Goal: Book appointment/travel/reservation

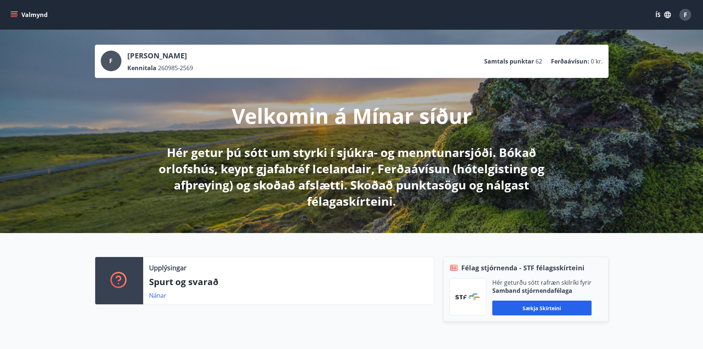
click at [12, 12] on icon "menu" at bounding box center [15, 11] width 8 height 1
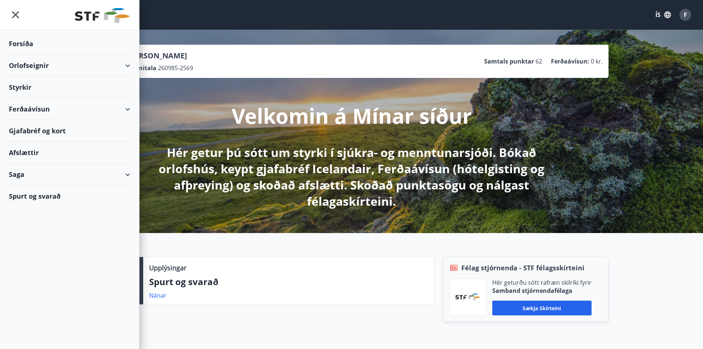
click at [44, 70] on div "Orlofseignir" at bounding box center [69, 66] width 121 height 22
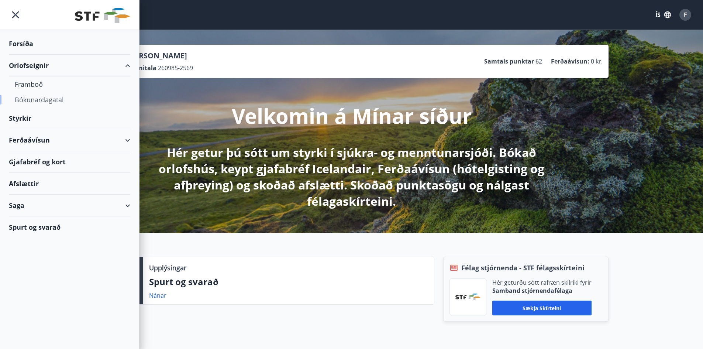
click at [43, 101] on div "Bókunardagatal" at bounding box center [70, 99] width 110 height 15
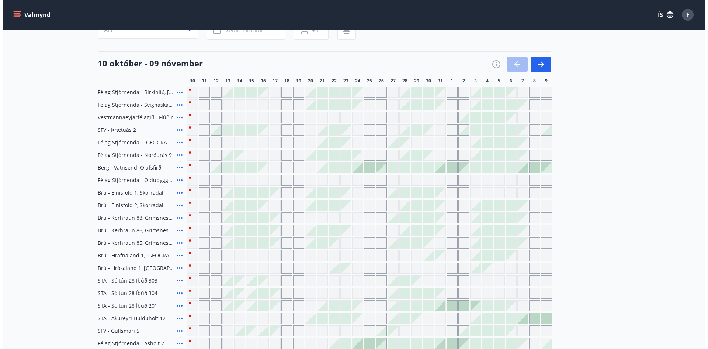
scroll to position [37, 0]
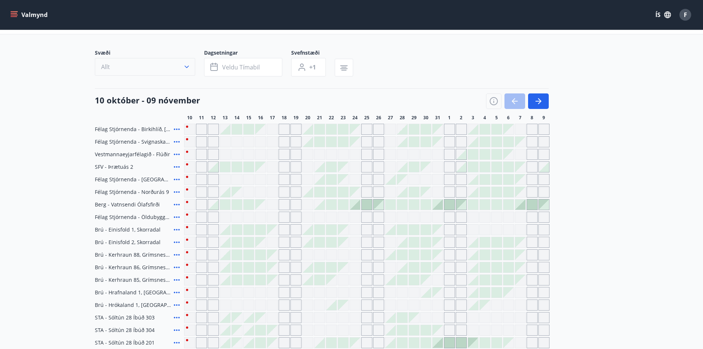
click at [183, 68] on icon "button" at bounding box center [186, 66] width 7 height 7
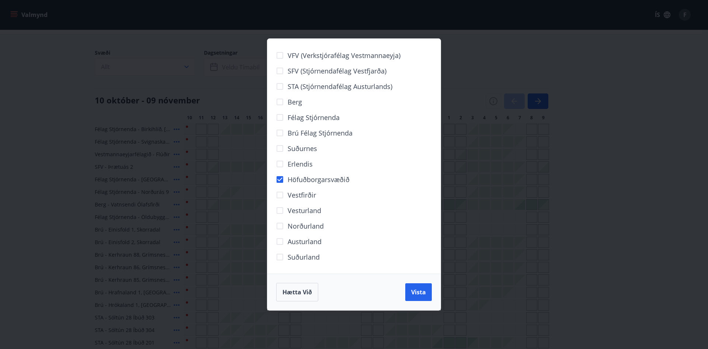
click at [426, 297] on button "Vista" at bounding box center [418, 292] width 27 height 18
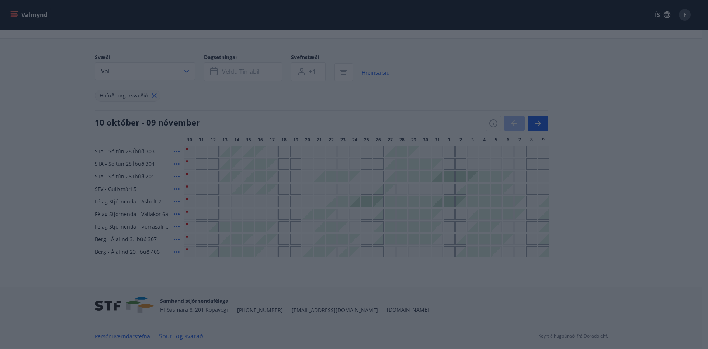
scroll to position [32, 0]
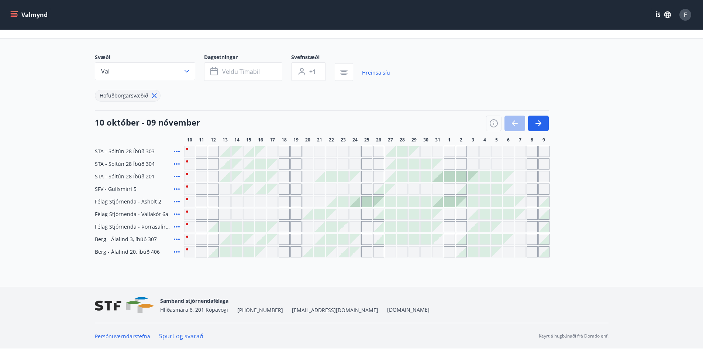
click at [418, 225] on div at bounding box center [414, 226] width 10 height 10
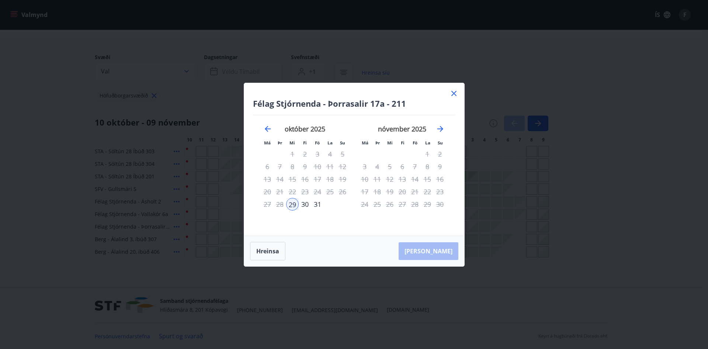
click at [304, 205] on div "30" at bounding box center [305, 204] width 13 height 13
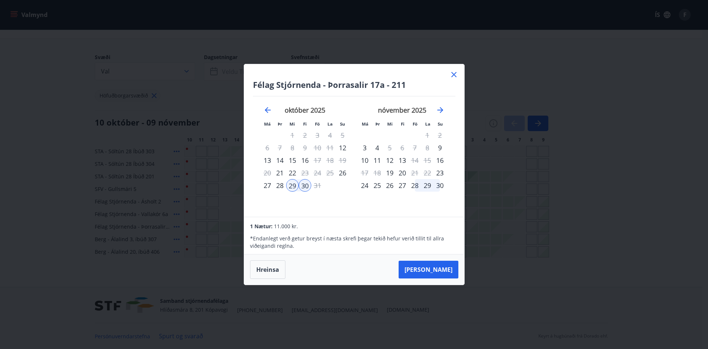
click at [453, 73] on icon at bounding box center [454, 74] width 9 height 9
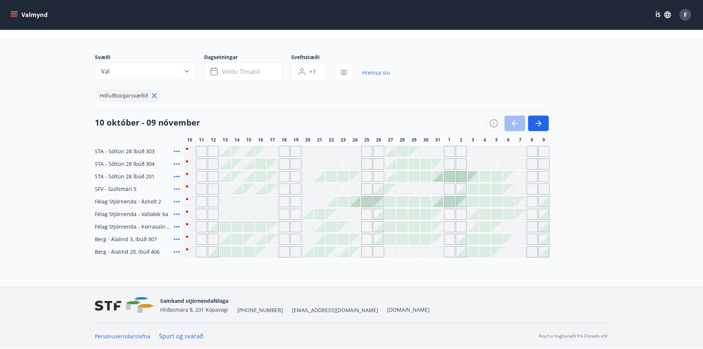
click at [470, 188] on div at bounding box center [473, 189] width 10 height 10
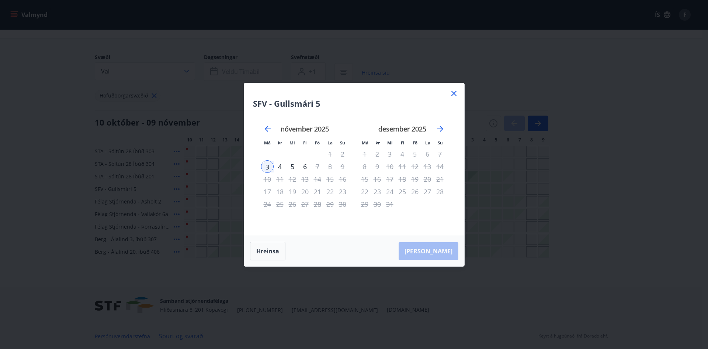
click at [281, 168] on div "4" at bounding box center [280, 166] width 13 height 13
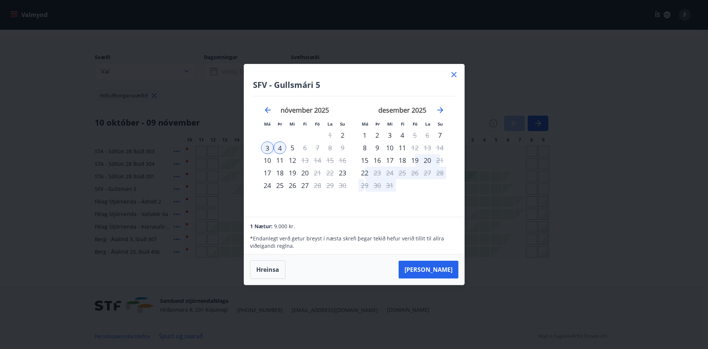
click at [455, 74] on icon at bounding box center [454, 74] width 5 height 5
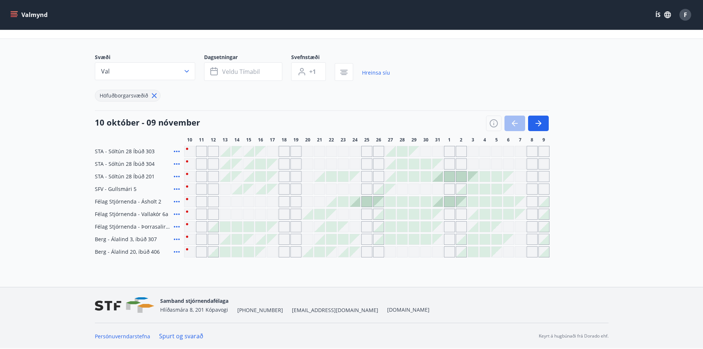
click at [179, 187] on icon at bounding box center [176, 188] width 9 height 9
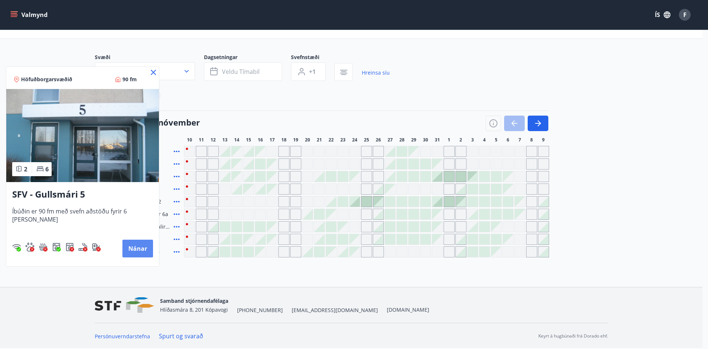
click at [135, 247] on button "Nánar" at bounding box center [137, 248] width 31 height 18
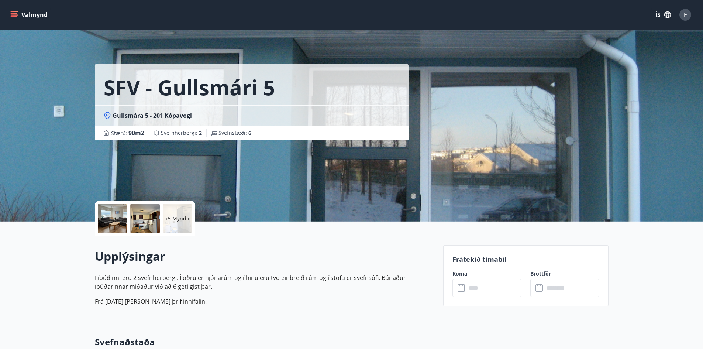
click at [110, 221] on div at bounding box center [113, 219] width 30 height 30
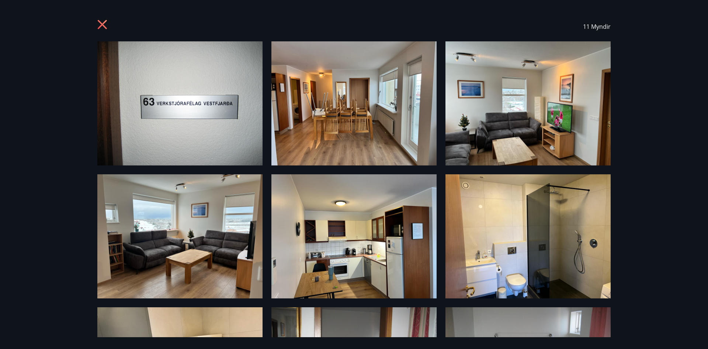
click at [109, 24] on icon at bounding box center [103, 26] width 12 height 12
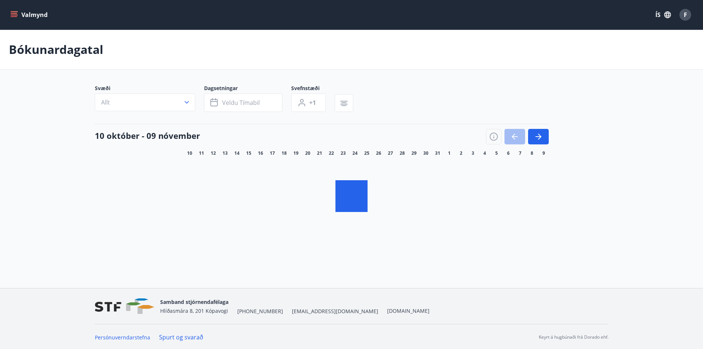
scroll to position [1, 0]
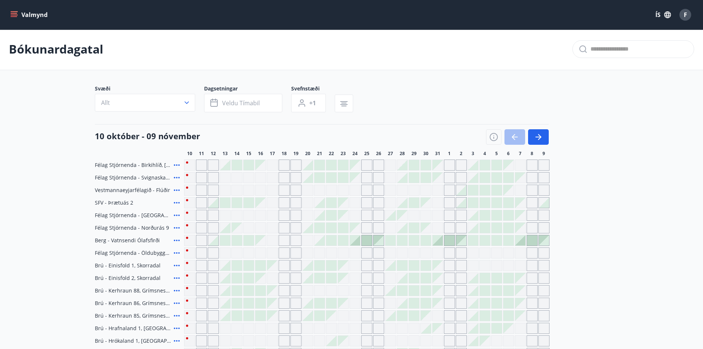
click at [154, 108] on button "Allt" at bounding box center [145, 103] width 100 height 18
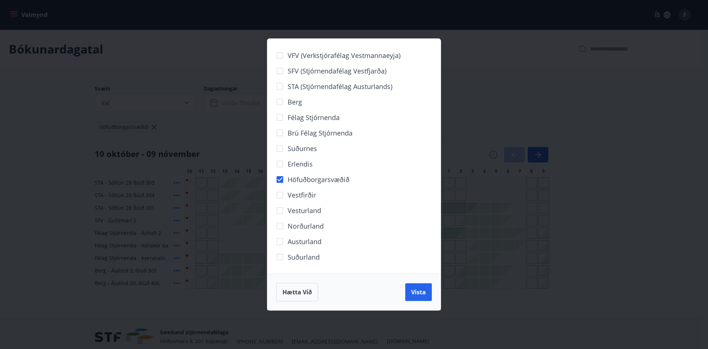
click at [512, 84] on div "VFV (Verkstjórafélag Vestmannaeyja) SFV (Stjórnendafélag Vestfjarða) STA (Stjór…" at bounding box center [354, 174] width 708 height 349
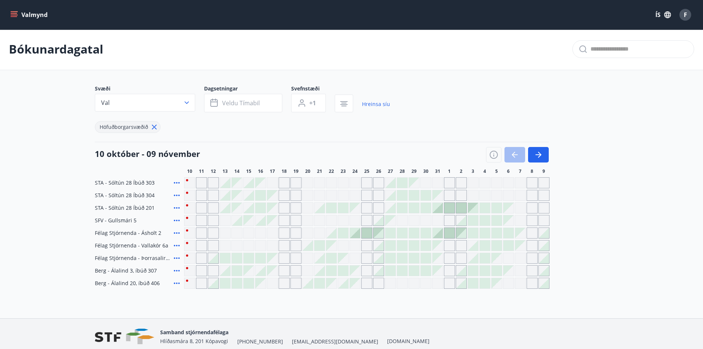
click at [177, 197] on icon at bounding box center [176, 195] width 9 height 9
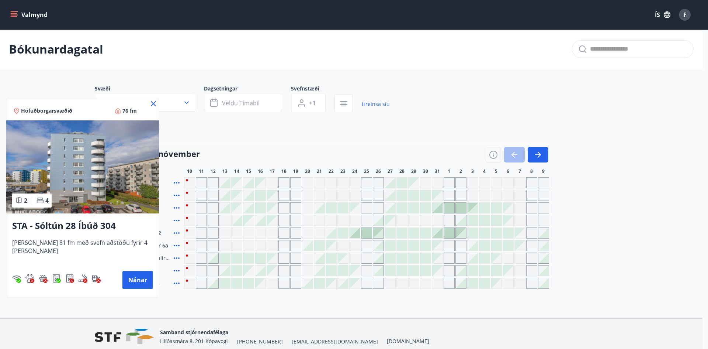
click at [87, 176] on img at bounding box center [82, 166] width 153 height 93
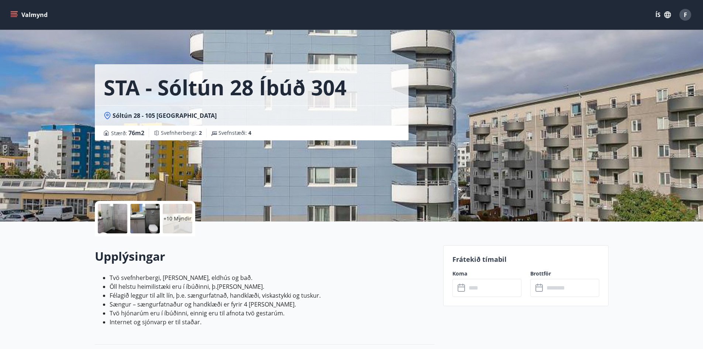
click at [156, 211] on div at bounding box center [145, 219] width 30 height 30
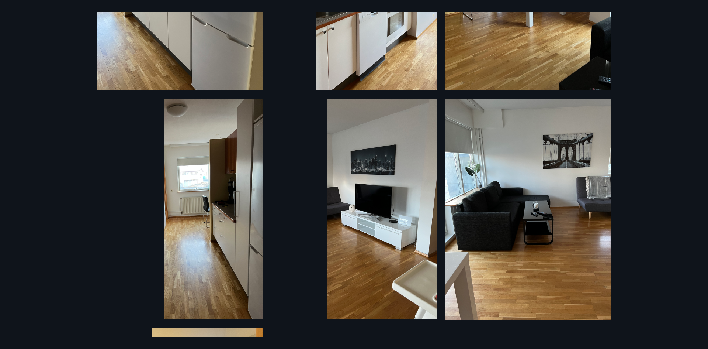
scroll to position [908, 0]
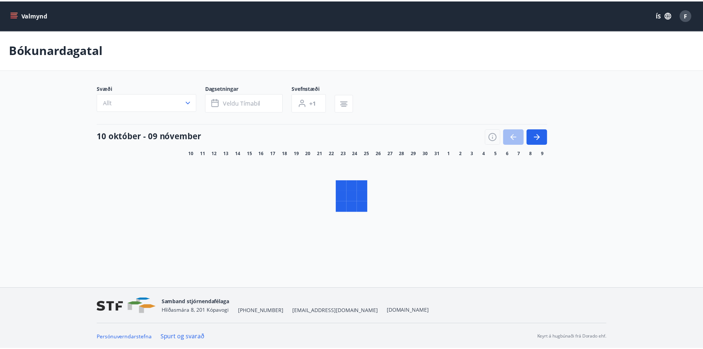
scroll to position [1, 0]
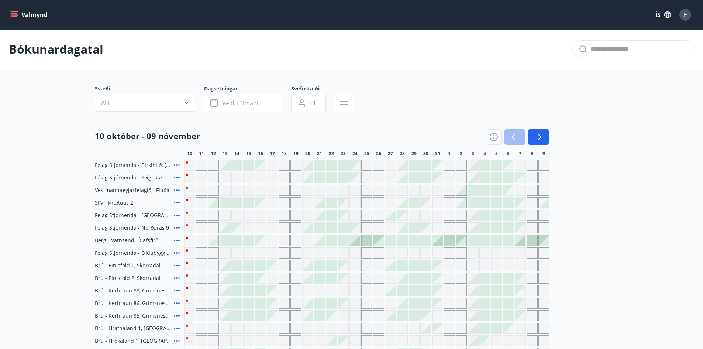
click at [180, 104] on button "Allt" at bounding box center [145, 103] width 100 height 18
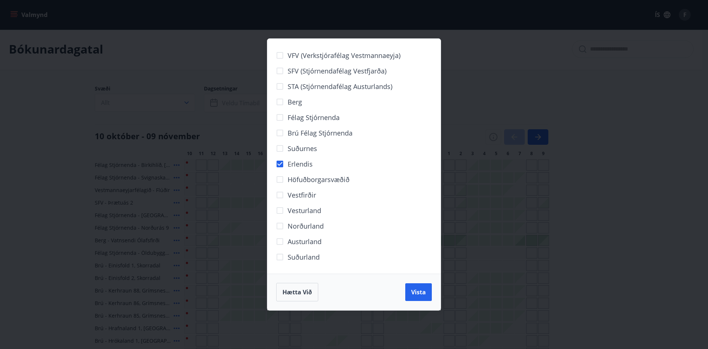
click at [410, 290] on button "Vista" at bounding box center [418, 292] width 27 height 18
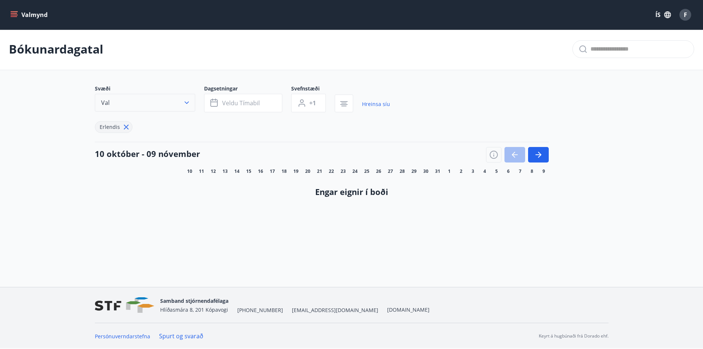
click at [178, 103] on button "Val" at bounding box center [145, 103] width 100 height 18
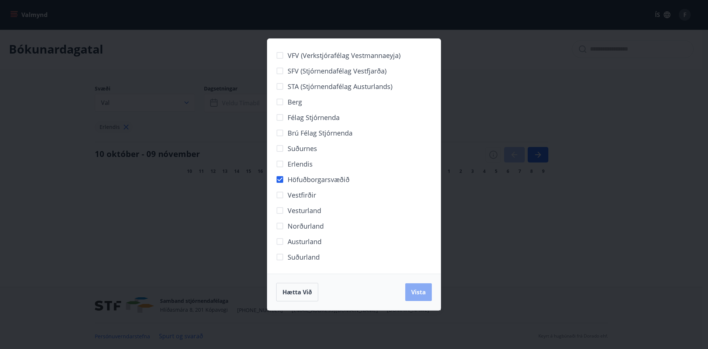
click at [424, 291] on span "Vista" at bounding box center [418, 292] width 15 height 8
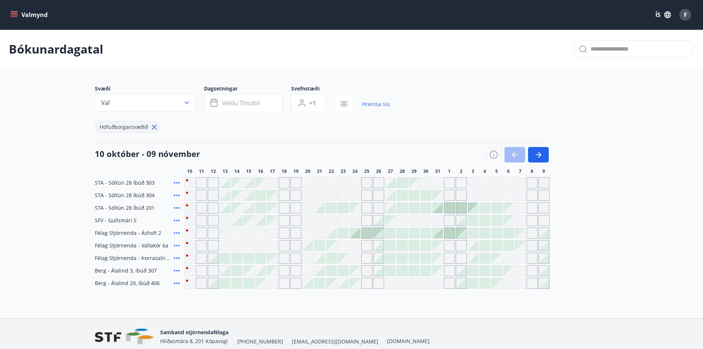
click at [179, 271] on icon at bounding box center [177, 270] width 6 height 1
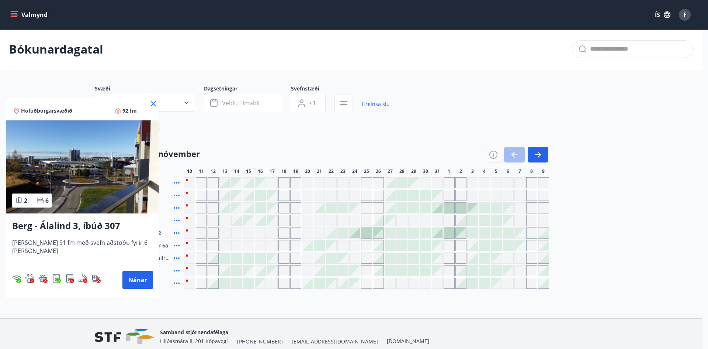
click at [119, 182] on img at bounding box center [82, 166] width 153 height 93
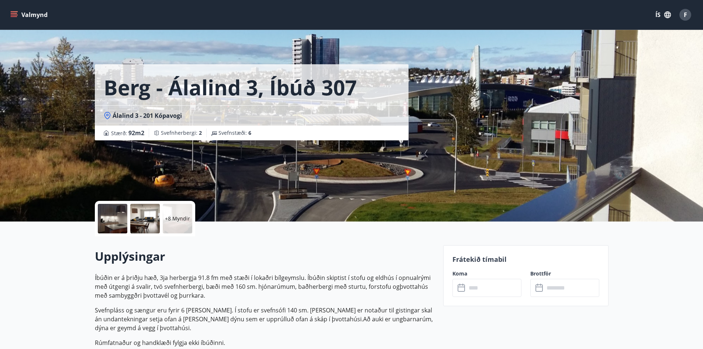
click at [153, 217] on div at bounding box center [145, 219] width 30 height 30
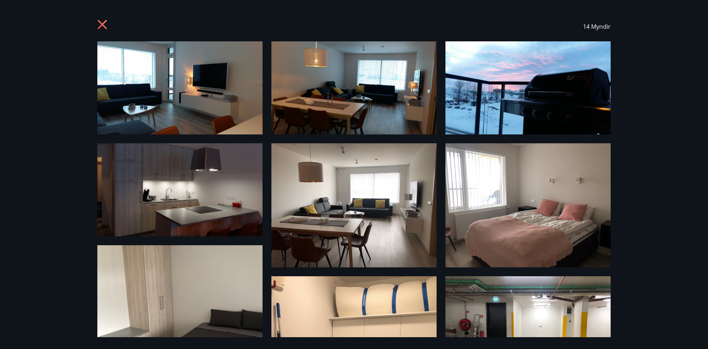
click at [211, 74] on img at bounding box center [179, 87] width 165 height 93
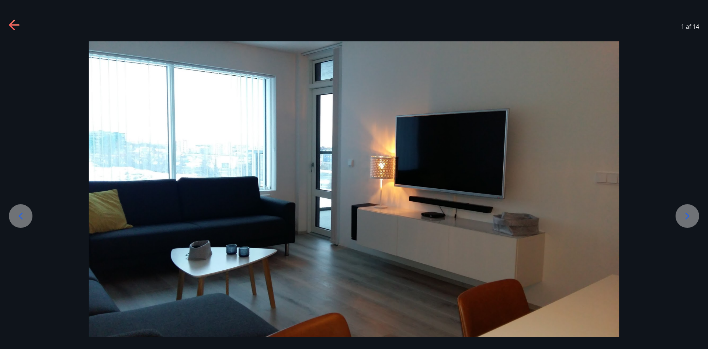
click at [688, 218] on icon at bounding box center [688, 216] width 12 height 12
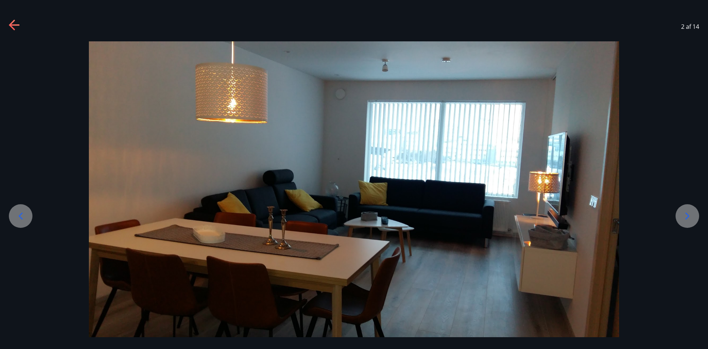
click at [688, 218] on icon at bounding box center [688, 216] width 12 height 12
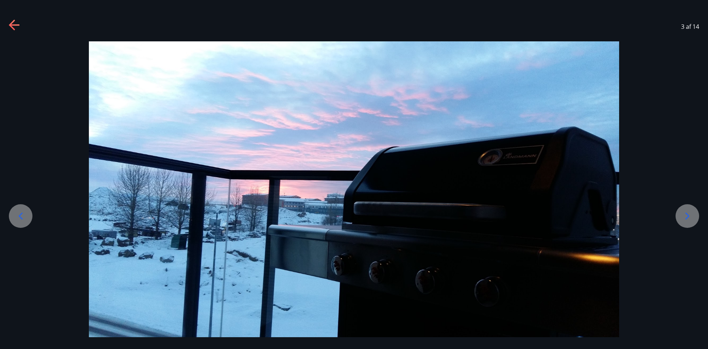
click at [688, 218] on icon at bounding box center [688, 216] width 12 height 12
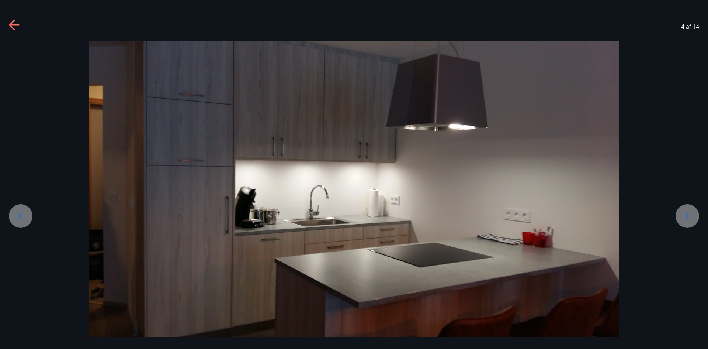
click at [688, 218] on icon at bounding box center [688, 216] width 12 height 12
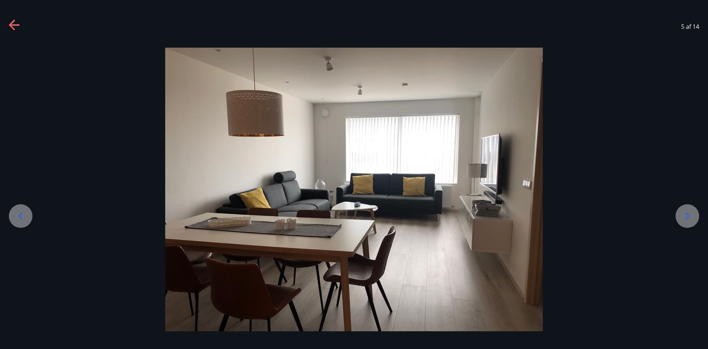
click at [690, 218] on icon at bounding box center [688, 216] width 12 height 12
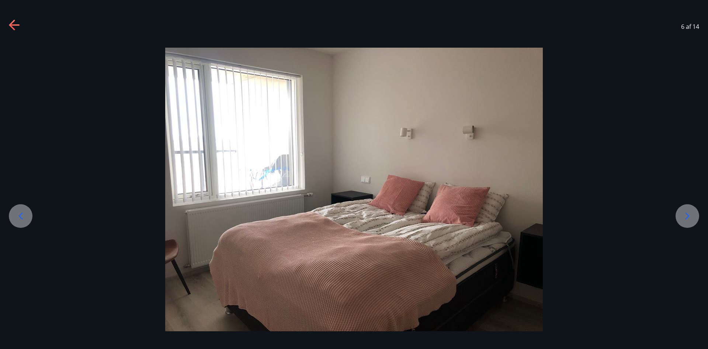
click at [690, 218] on icon at bounding box center [688, 216] width 12 height 12
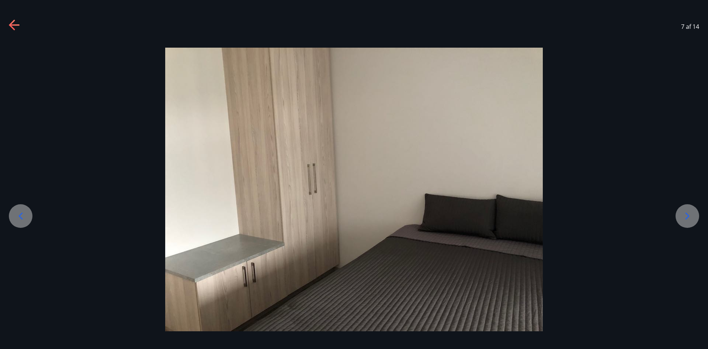
click at [690, 218] on icon at bounding box center [688, 216] width 12 height 12
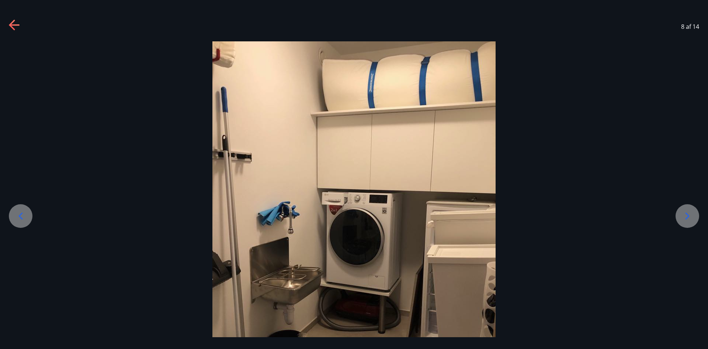
click at [690, 218] on icon at bounding box center [688, 216] width 12 height 12
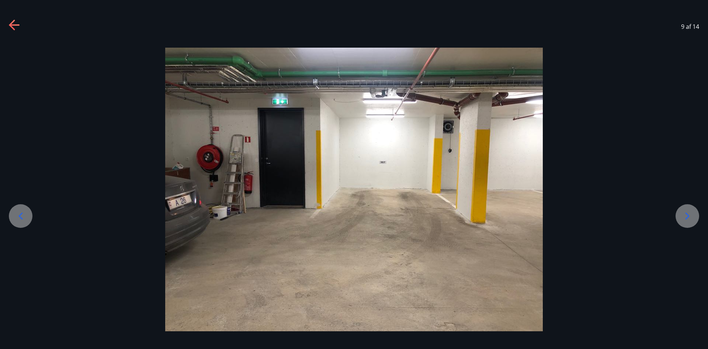
click at [690, 218] on icon at bounding box center [688, 216] width 12 height 12
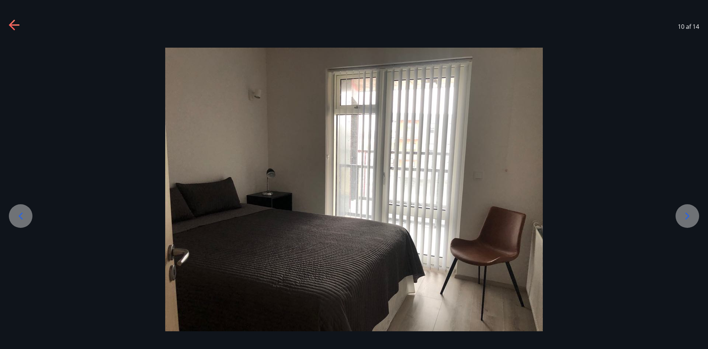
click at [690, 218] on icon at bounding box center [688, 216] width 12 height 12
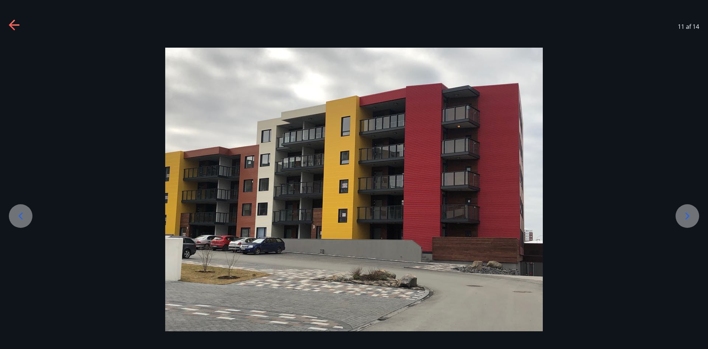
click at [15, 18] on div "11 af 14" at bounding box center [354, 27] width 708 height 30
click at [14, 28] on icon at bounding box center [15, 26] width 12 height 12
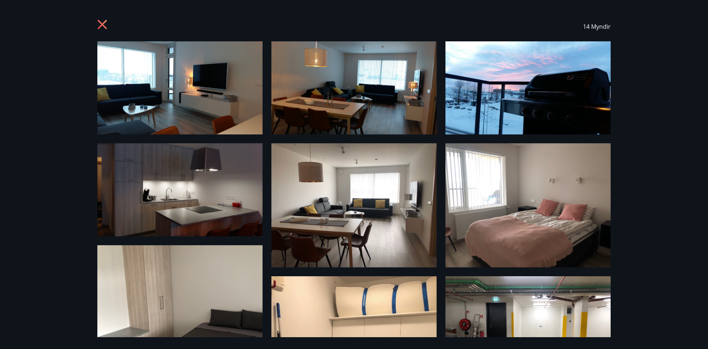
click at [108, 25] on icon at bounding box center [103, 26] width 12 height 12
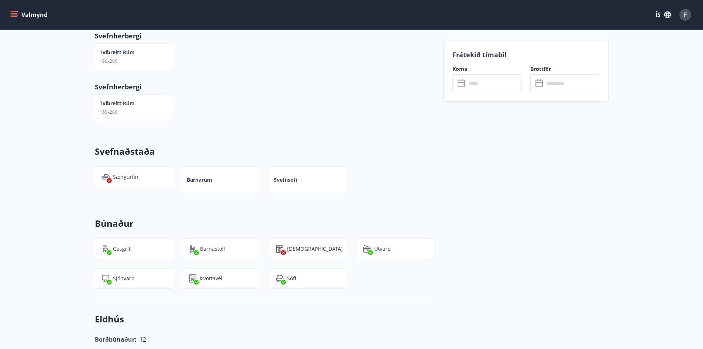
scroll to position [738, 0]
